Goal: Information Seeking & Learning: Learn about a topic

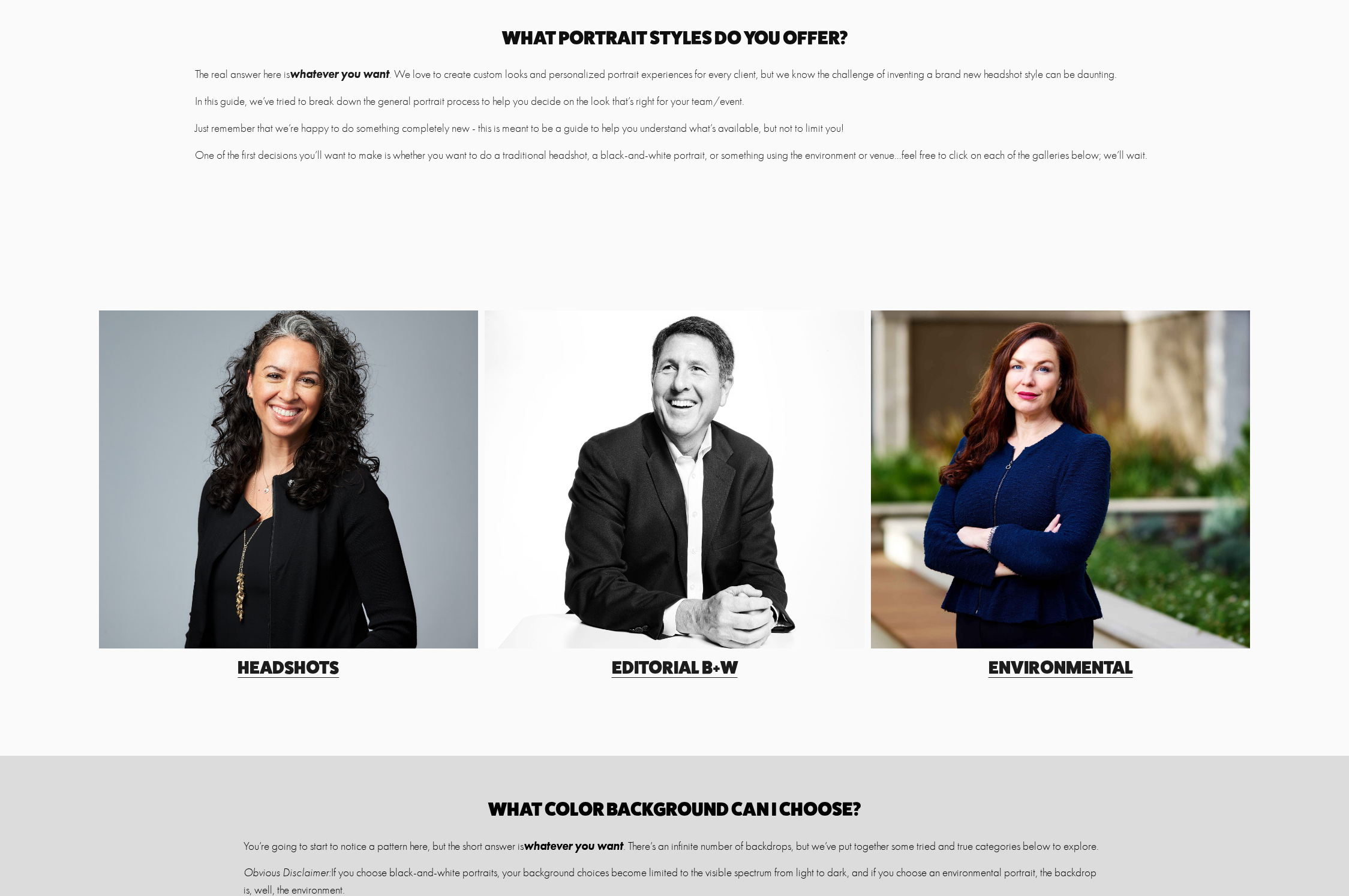
scroll to position [199, 0]
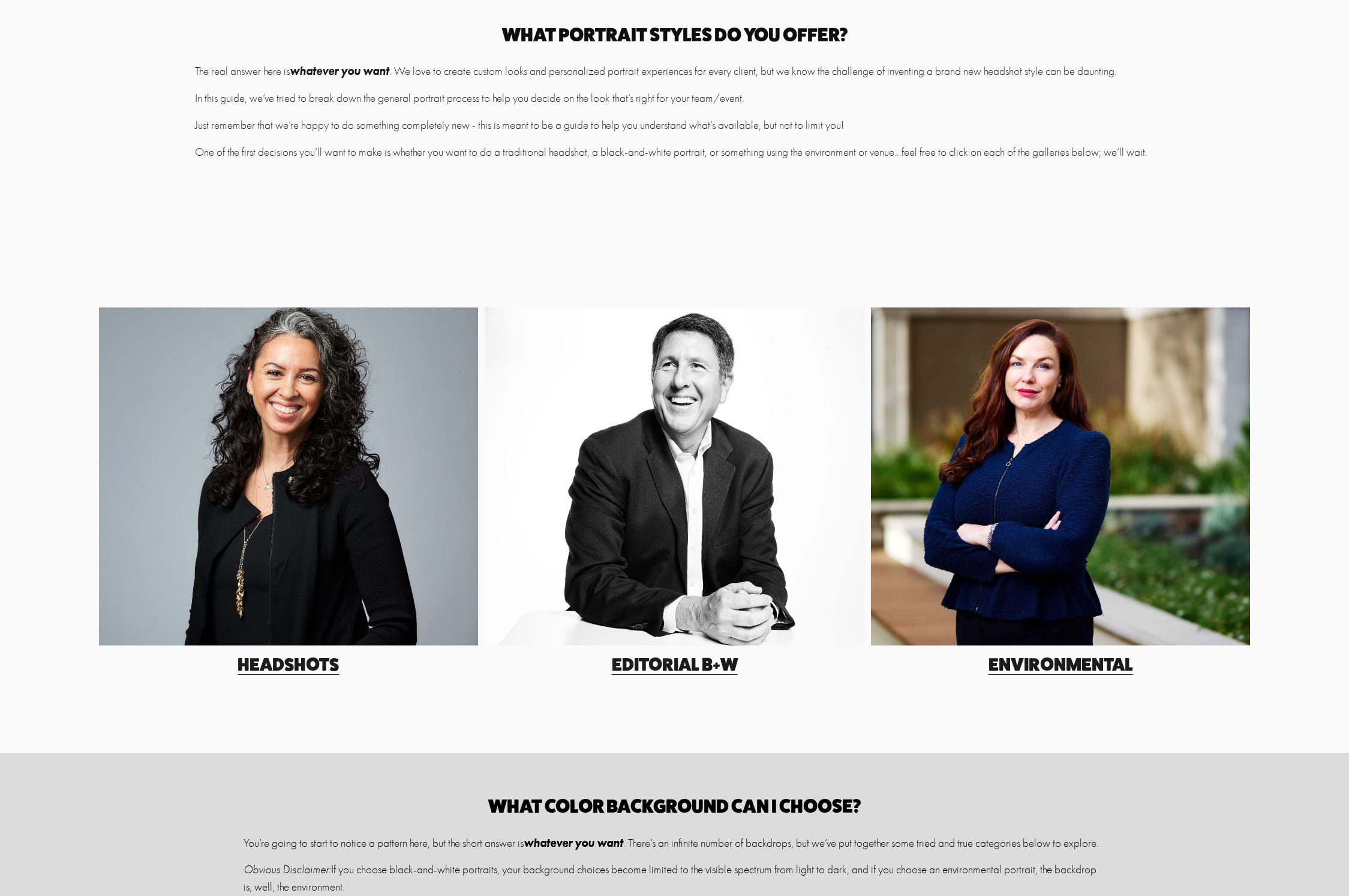
click at [315, 665] on link "Headshots" at bounding box center [288, 664] width 101 height 21
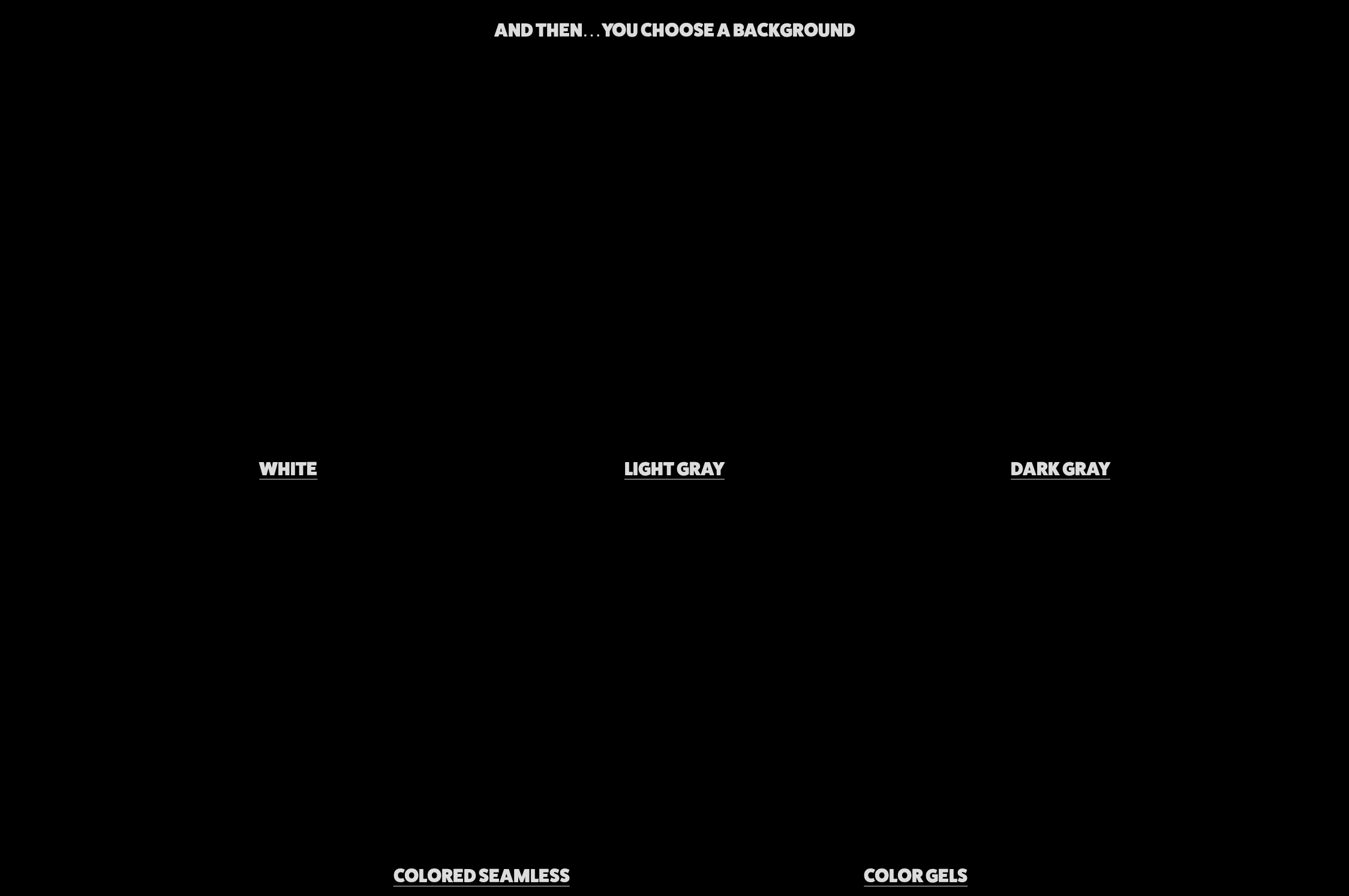
scroll to position [3429, 0]
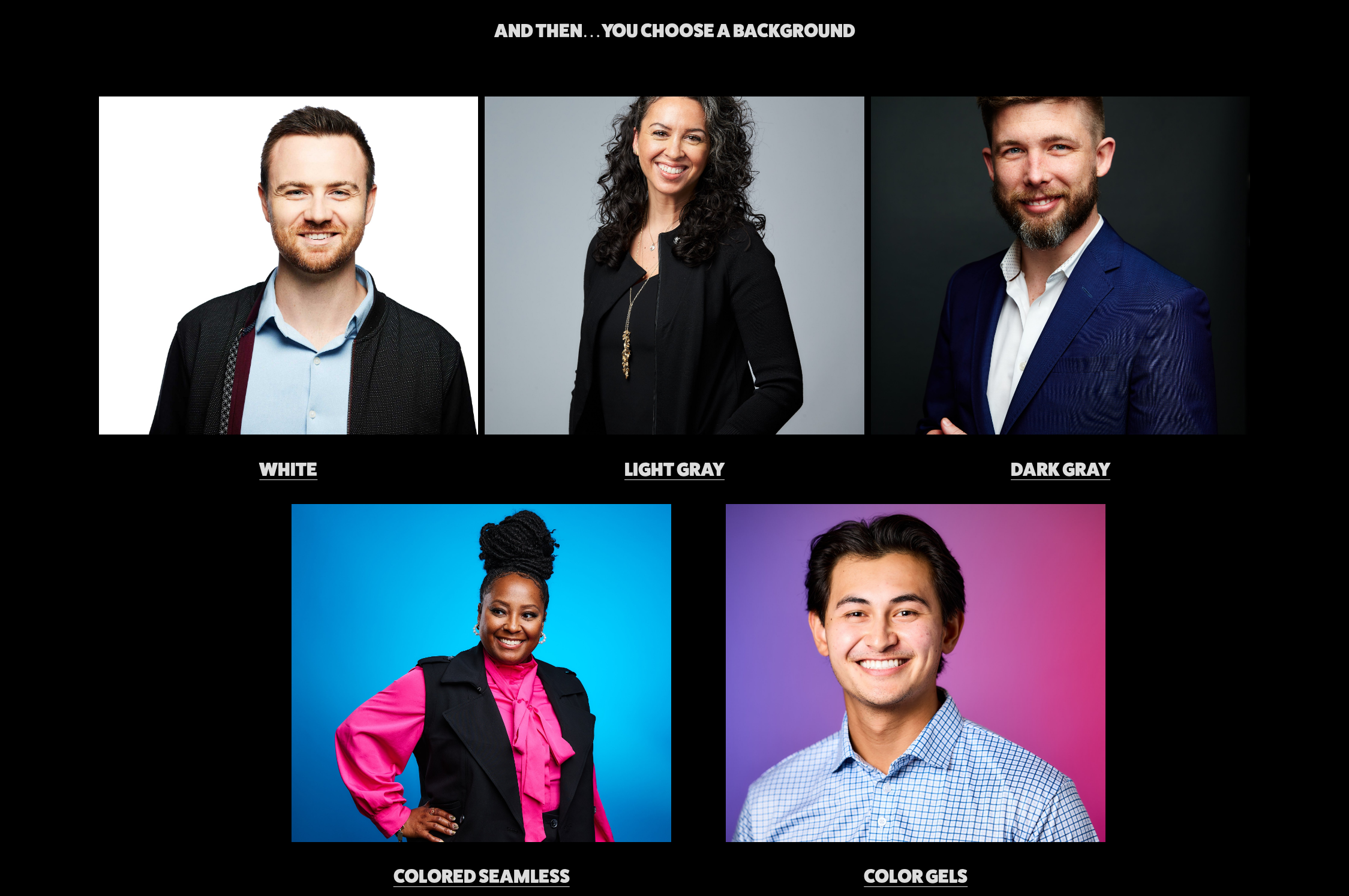
click at [1066, 467] on link "Dark Gray" at bounding box center [1060, 469] width 100 height 22
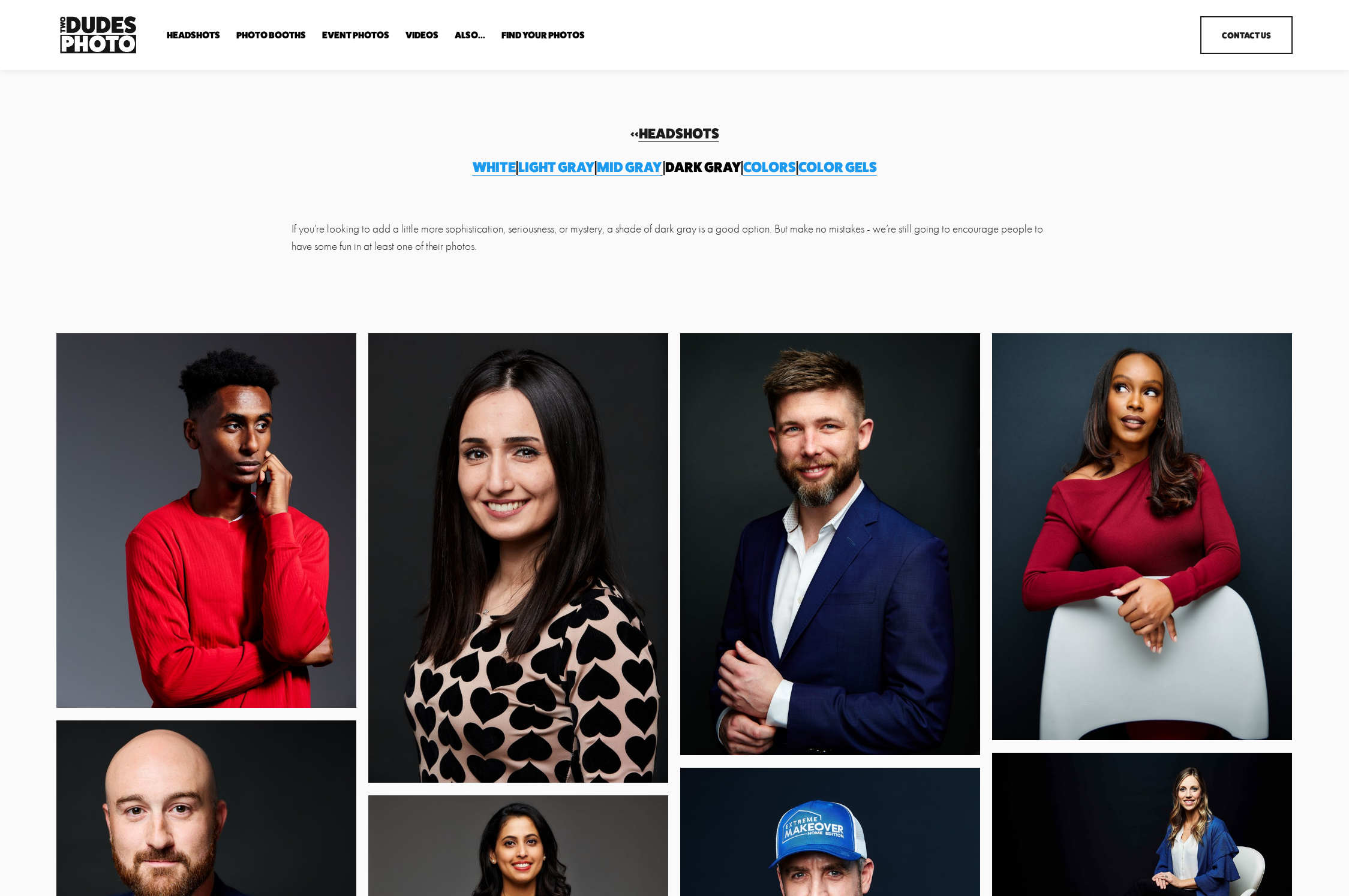
click at [526, 160] on span "Light gray" at bounding box center [556, 167] width 76 height 17
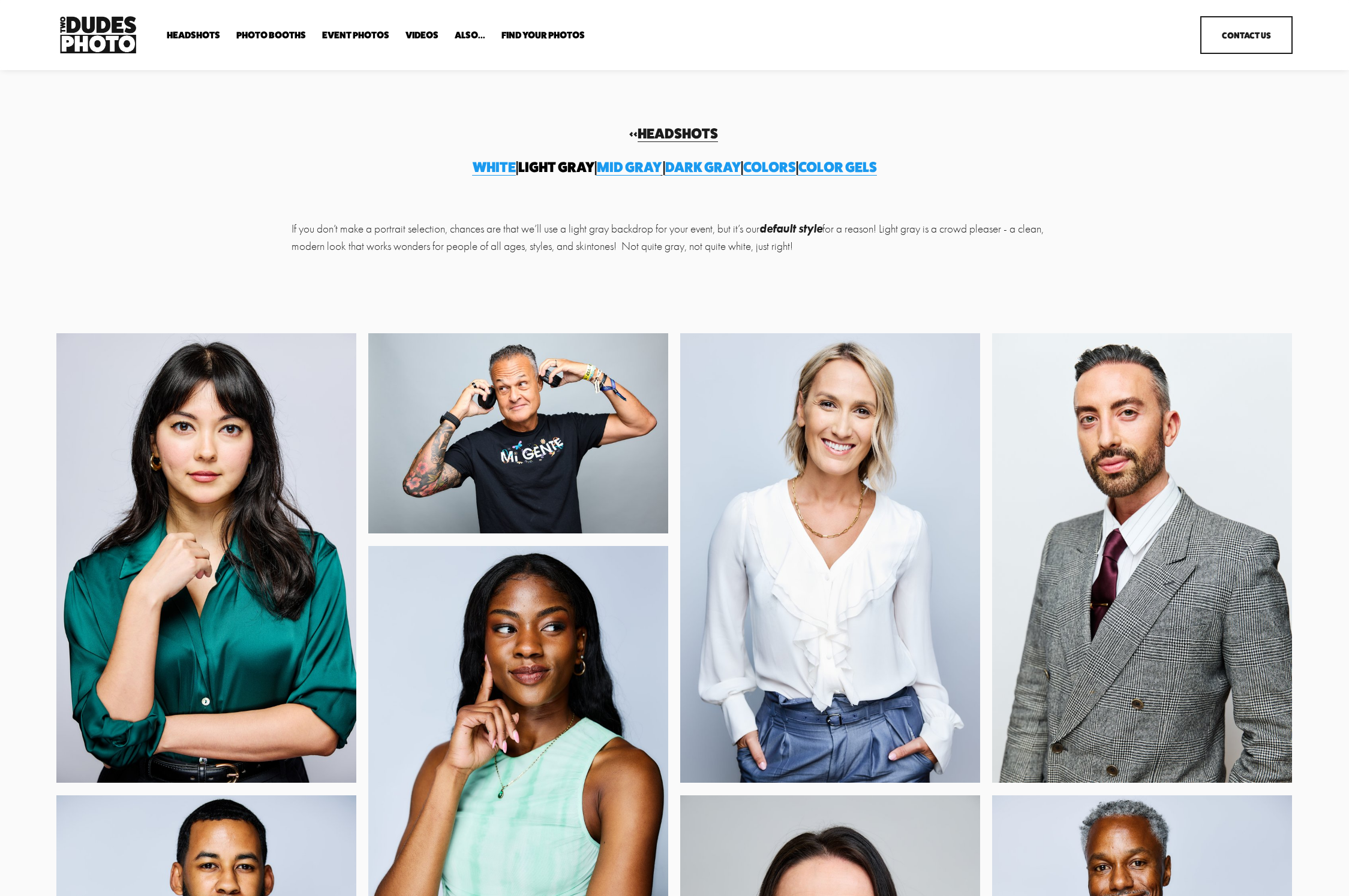
click at [796, 171] on span "Colors" at bounding box center [769, 167] width 53 height 17
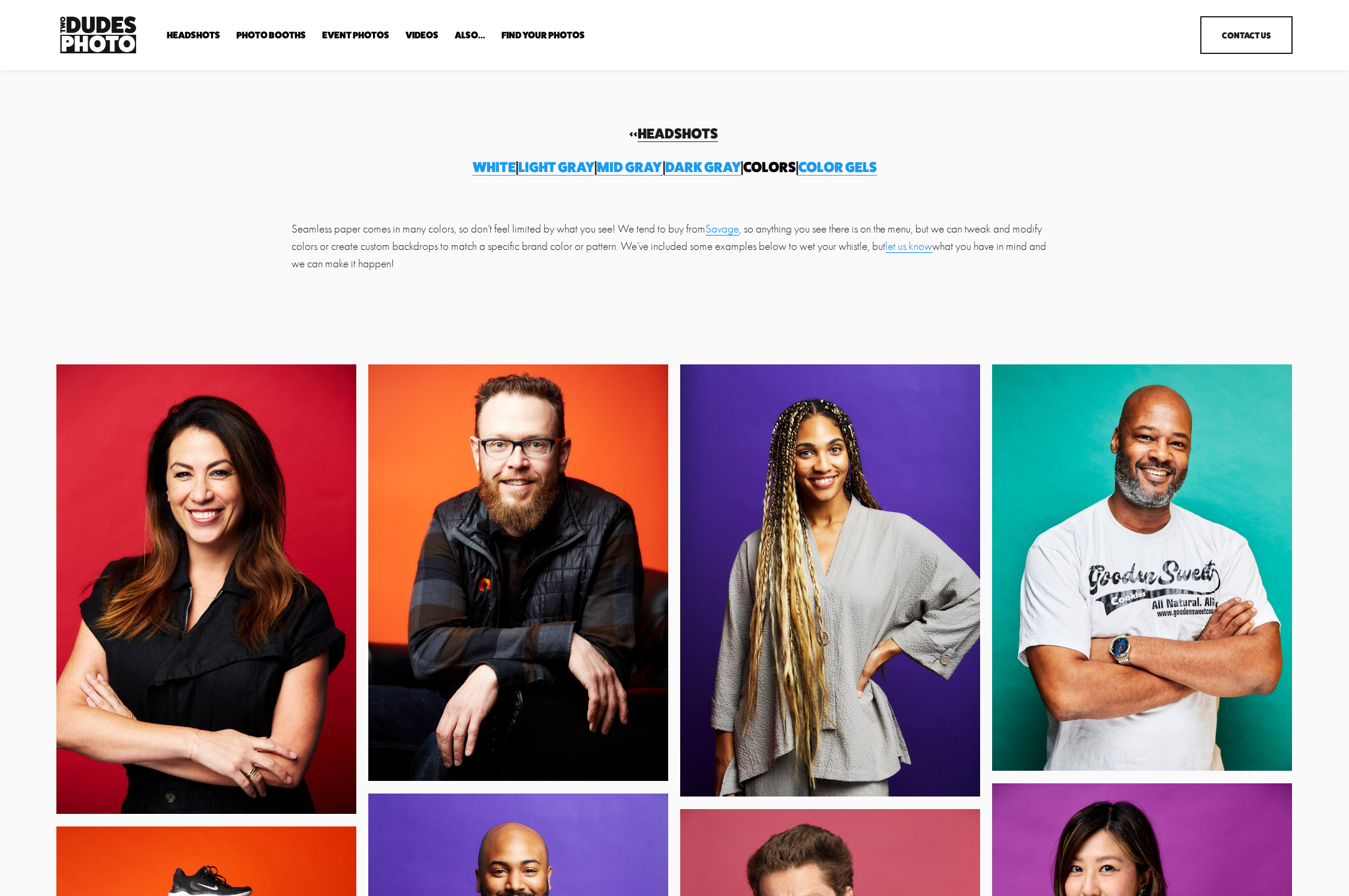
click at [877, 170] on span "Color gels" at bounding box center [838, 167] width 78 height 17
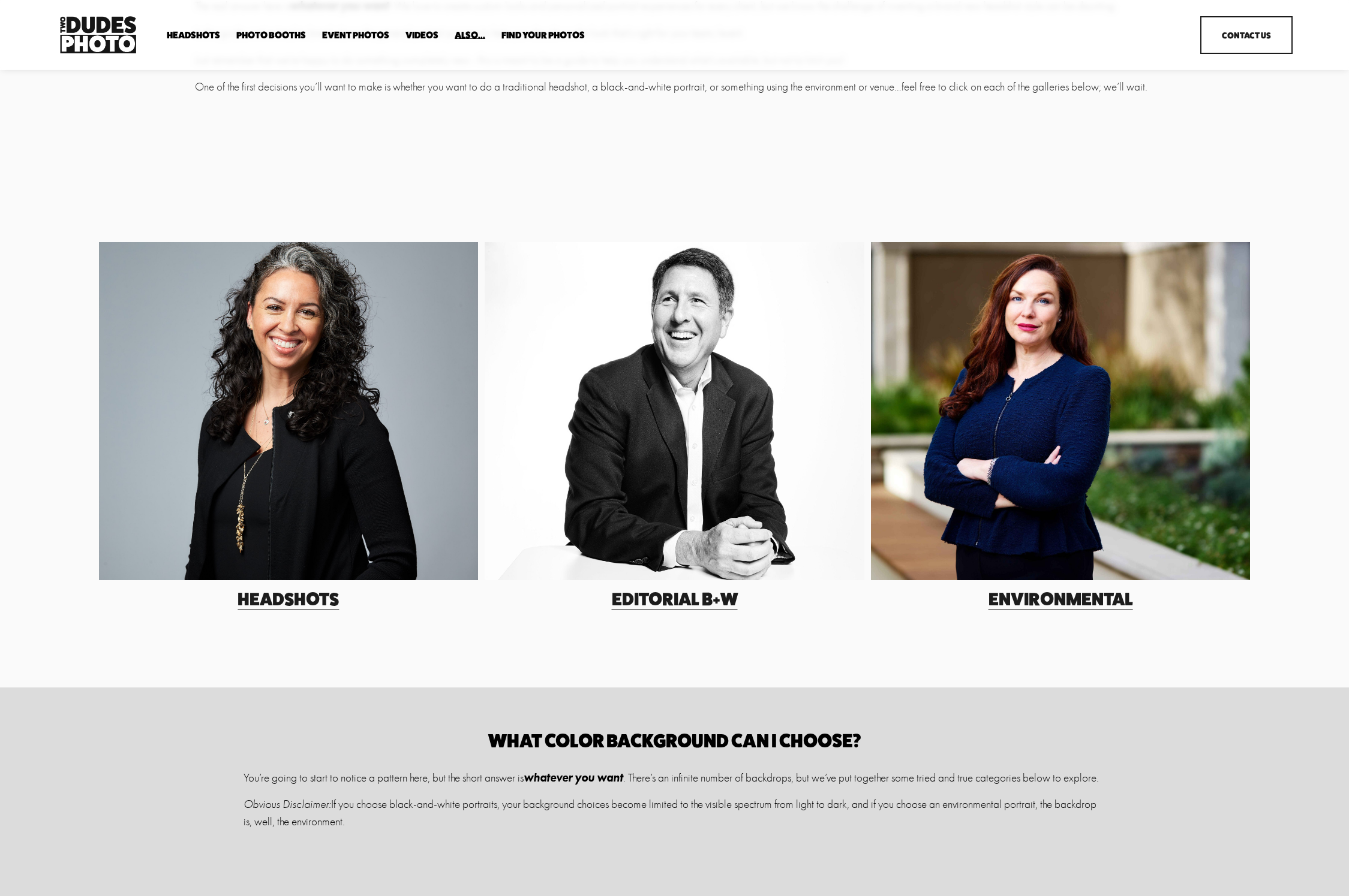
scroll to position [230, 0]
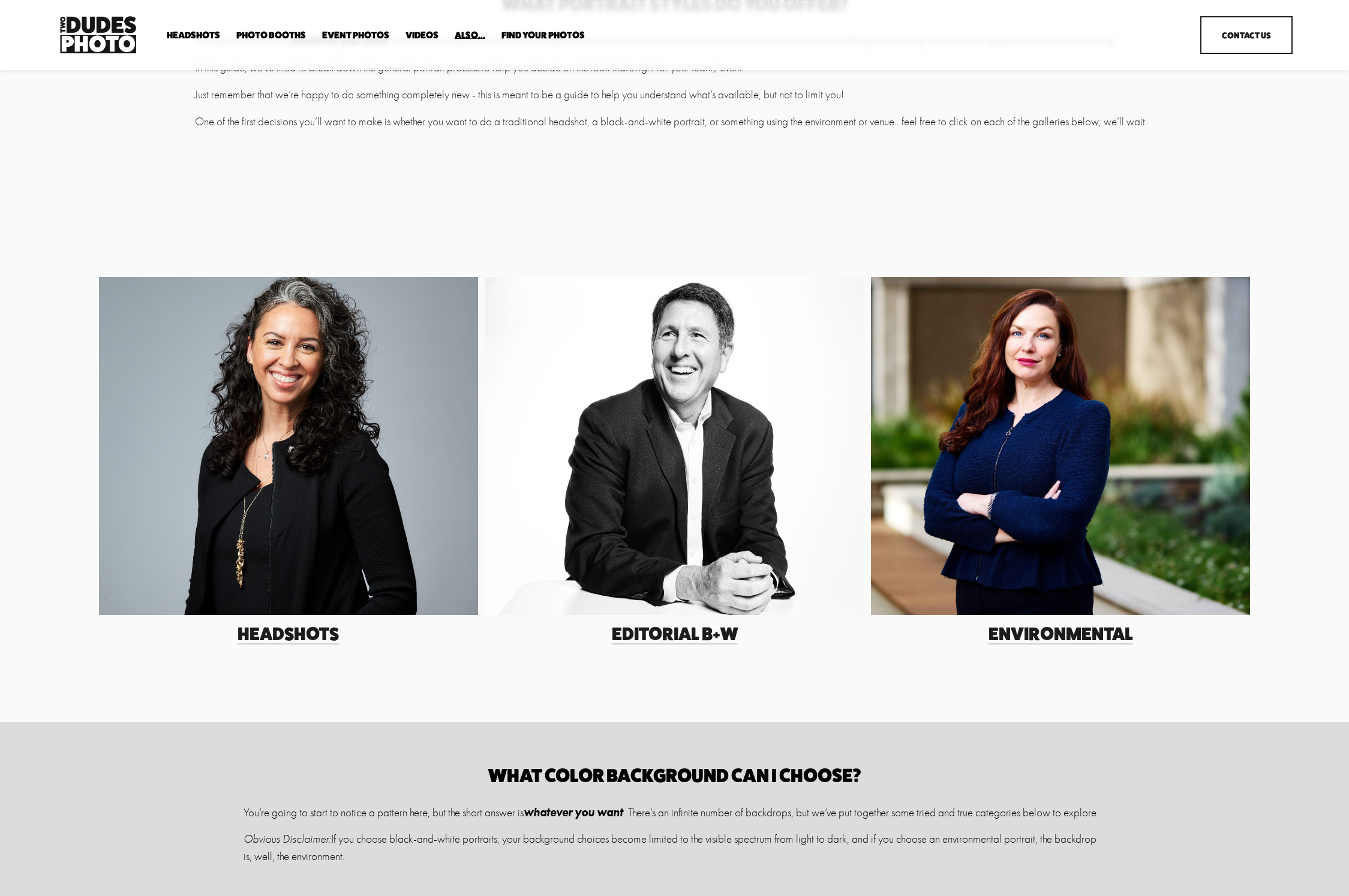
click at [1051, 635] on link "Environmental" at bounding box center [1061, 634] width 145 height 21
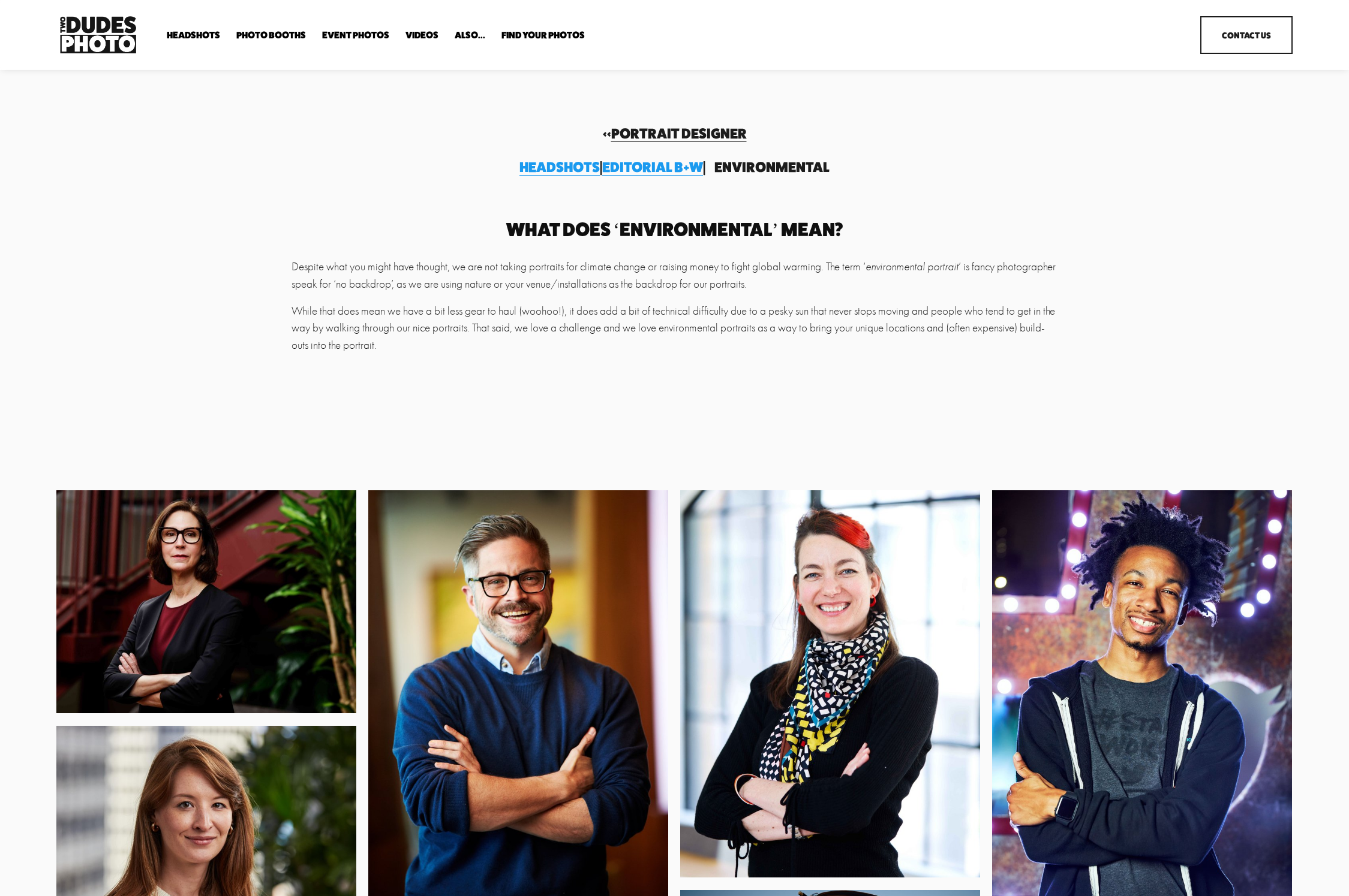
click at [678, 165] on span "Editorial B+W" at bounding box center [653, 167] width 101 height 17
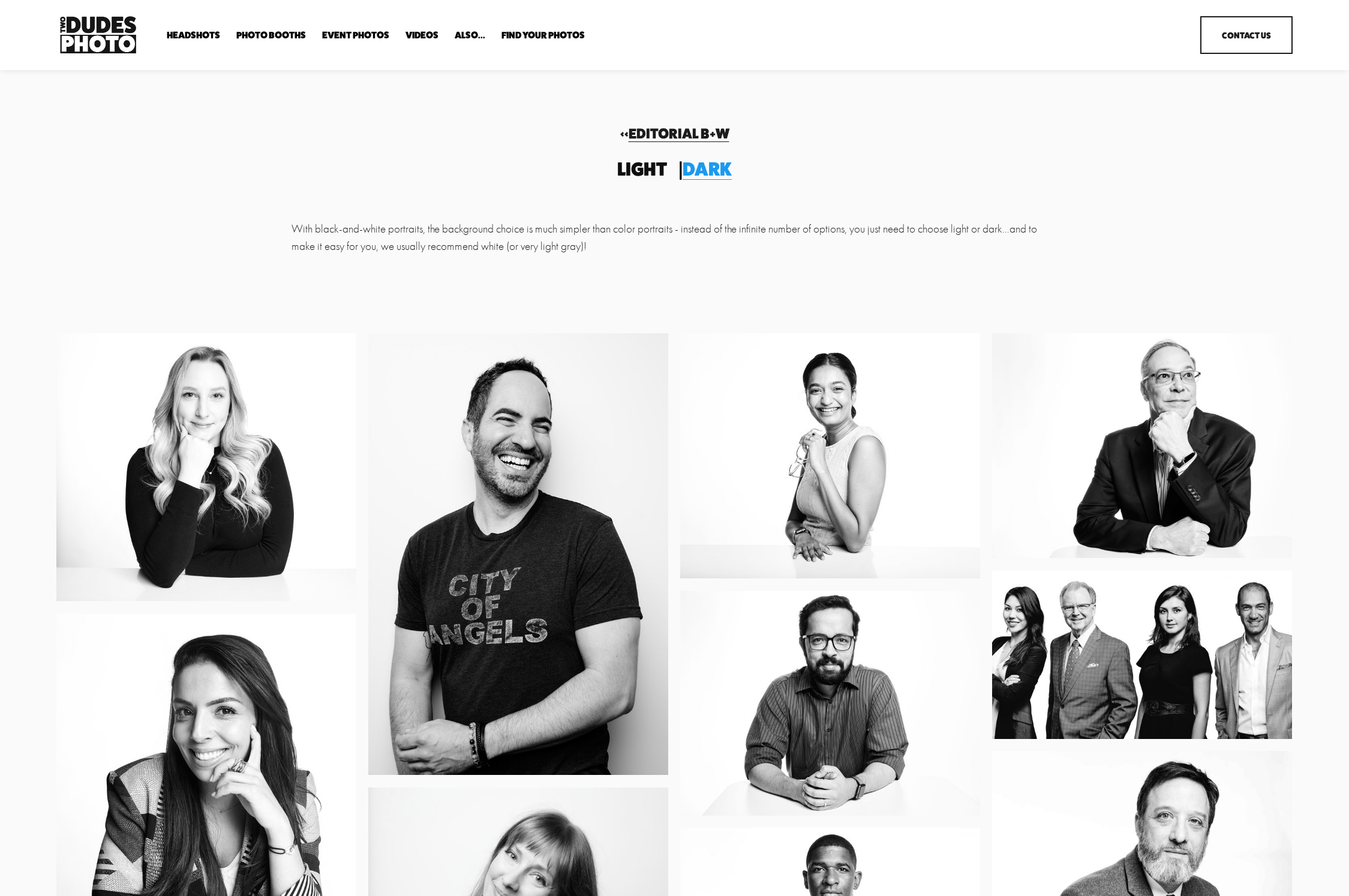
click at [117, 33] on img at bounding box center [98, 35] width 83 height 43
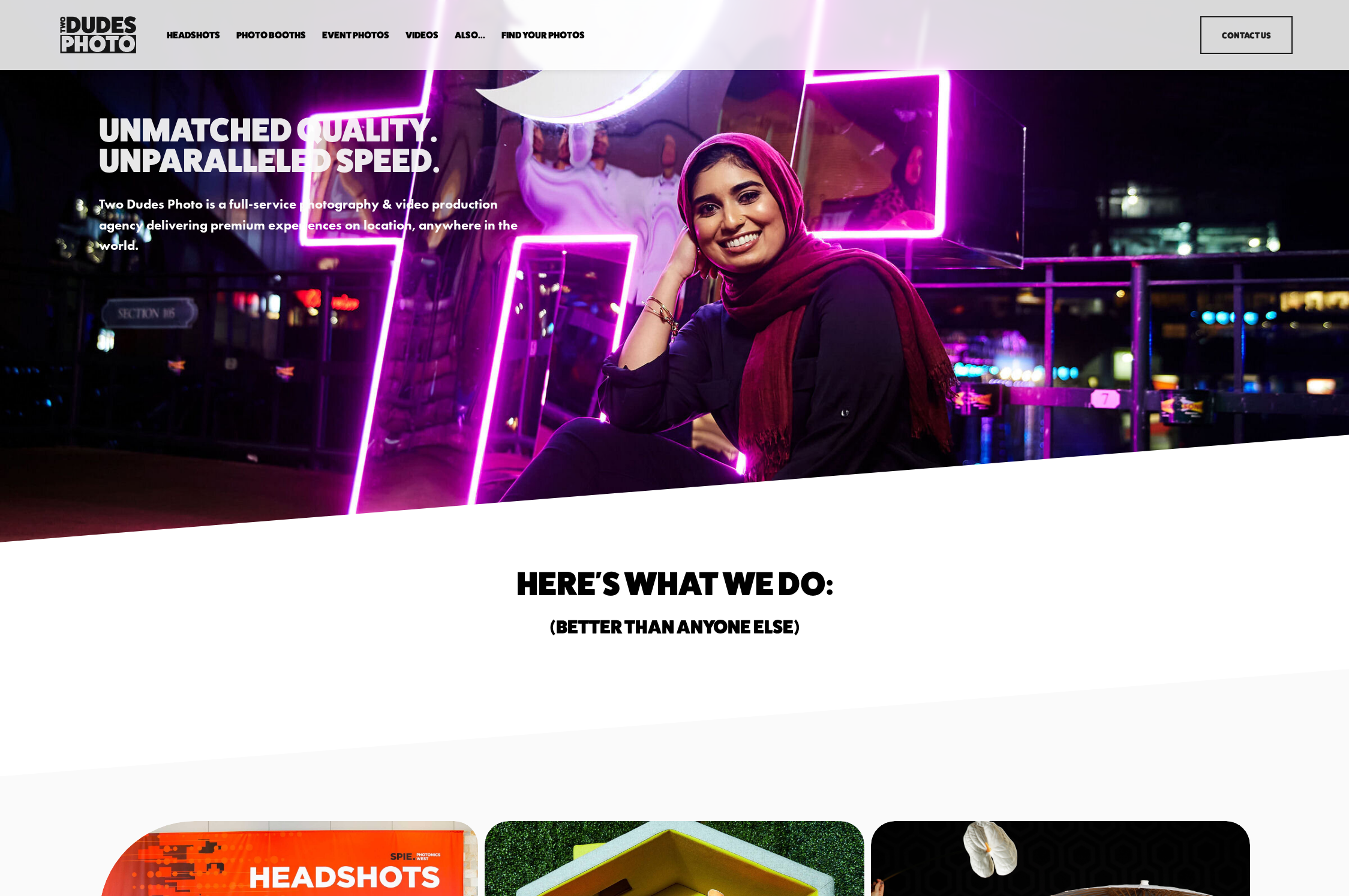
click at [195, 34] on span "Headshots" at bounding box center [193, 35] width 54 height 9
click at [195, 34] on span "Headshots" at bounding box center [193, 35] width 54 height 9
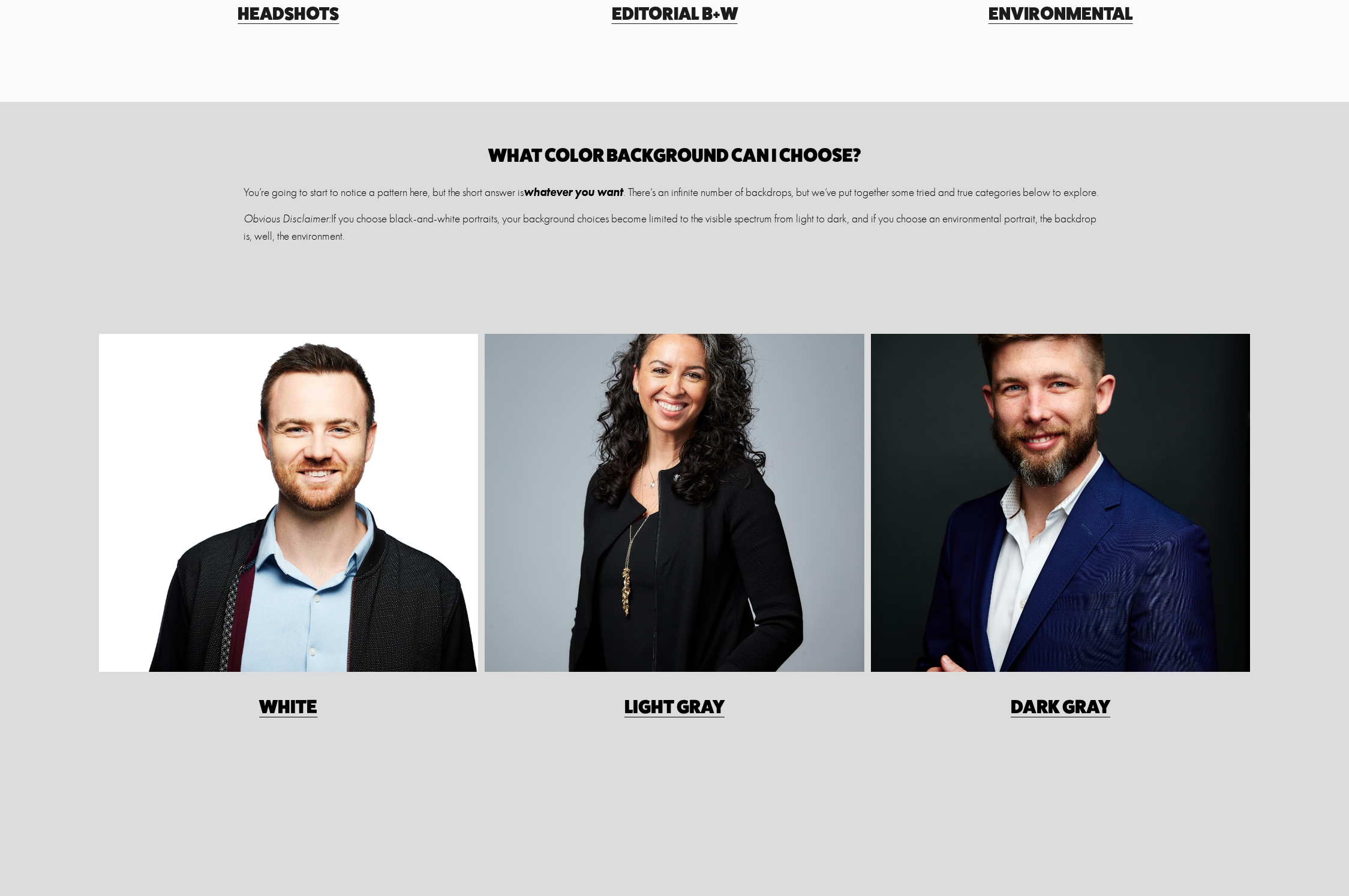
scroll to position [1053, 0]
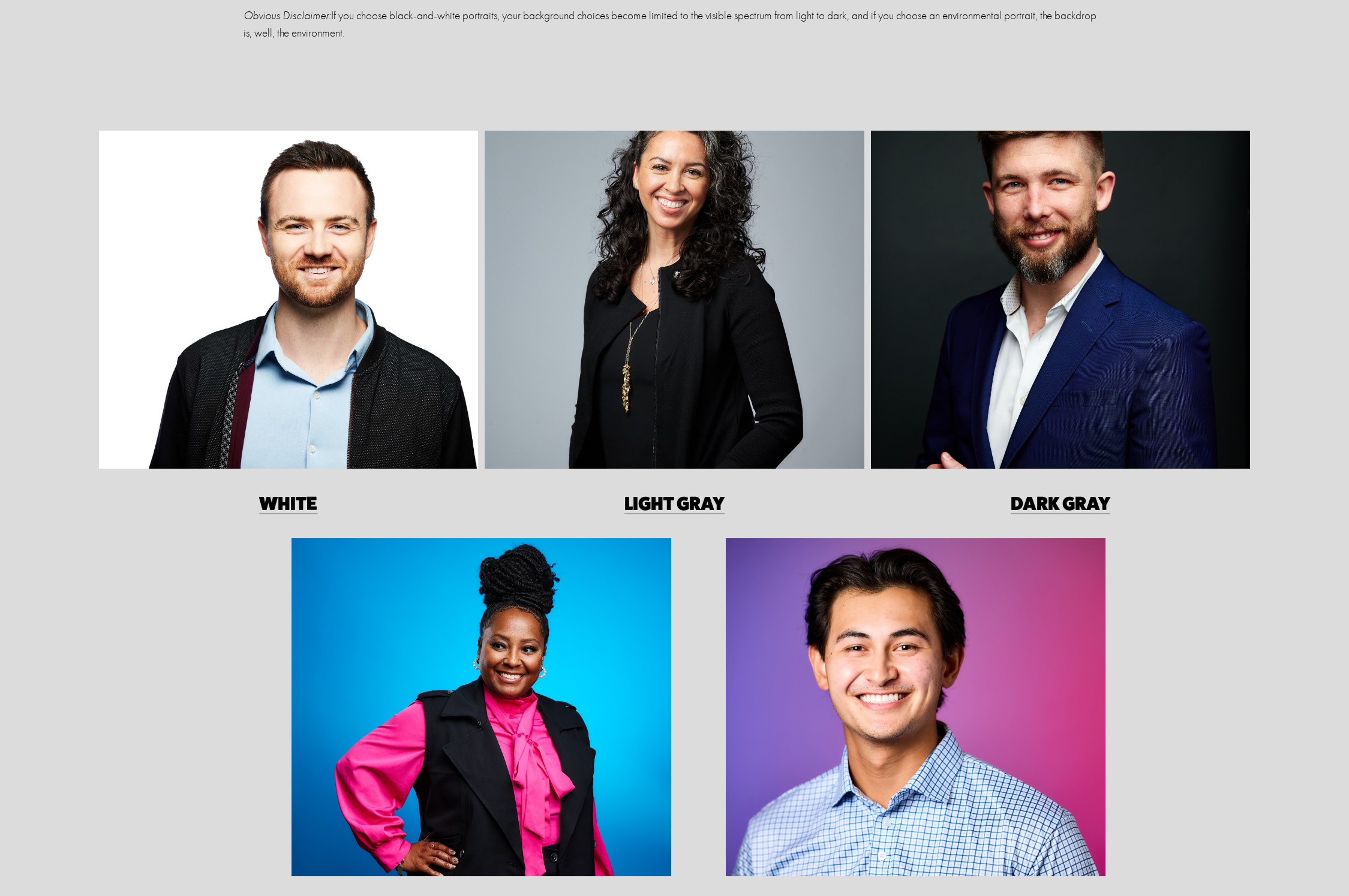
click at [693, 373] on div at bounding box center [674, 299] width 380 height 338
